Goal: Register for event/course: Register for event/course

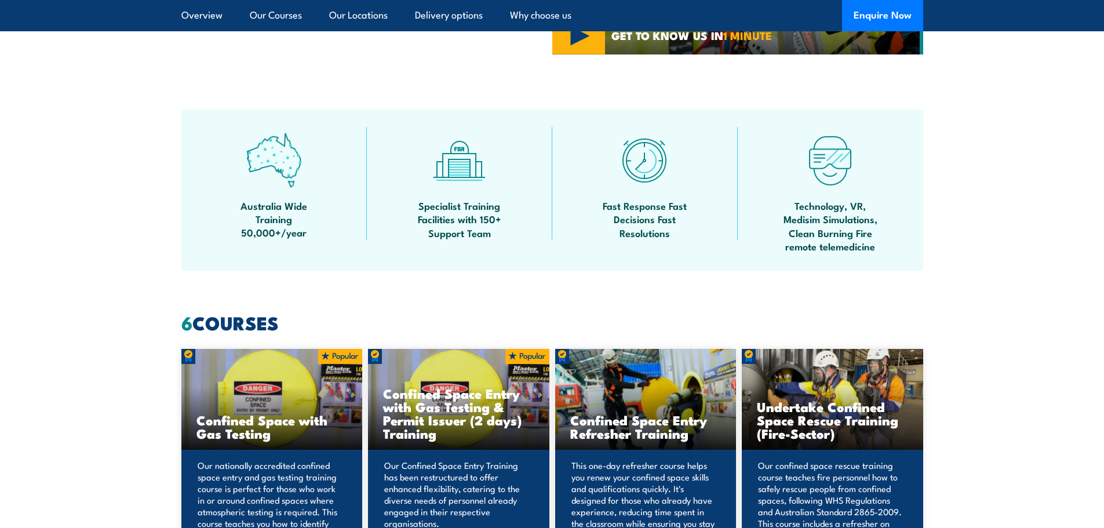
scroll to position [637, 0]
click at [452, 400] on h3 "Confined Space Entry with Gas Testing & Permit Issuer (2 days) Training" at bounding box center [458, 412] width 151 height 53
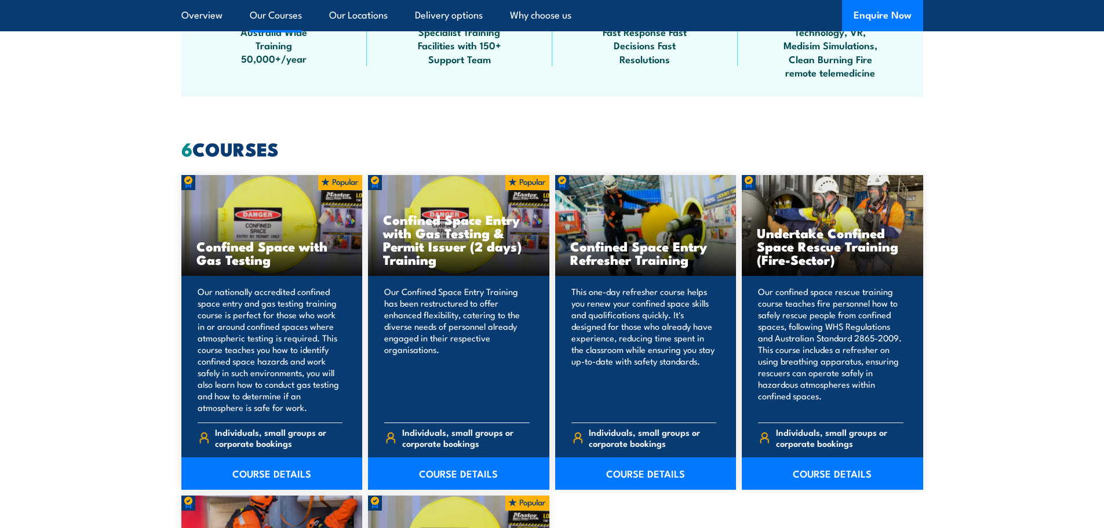
scroll to position [811, 0]
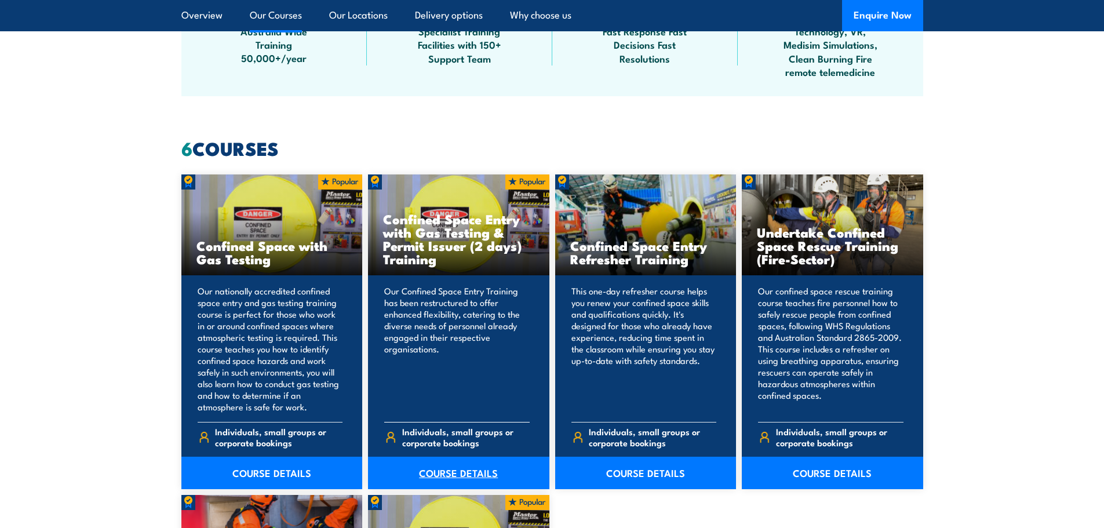
click at [458, 472] on link "COURSE DETAILS" at bounding box center [458, 472] width 181 height 32
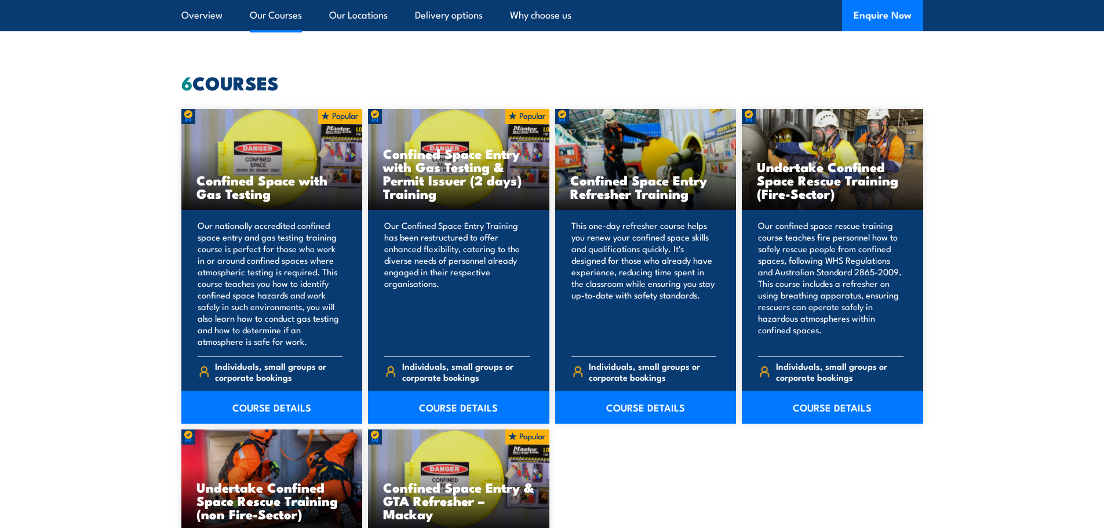
scroll to position [1043, 0]
